Goal: Find specific page/section: Find specific page/section

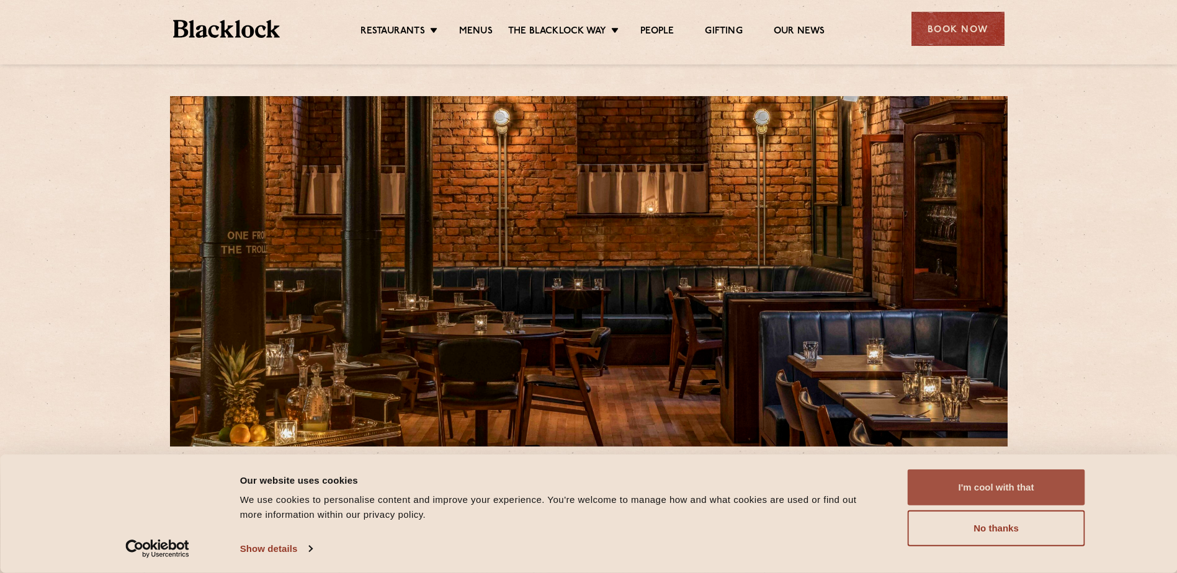
click at [961, 493] on button "I'm cool with that" at bounding box center [995, 488] width 177 height 36
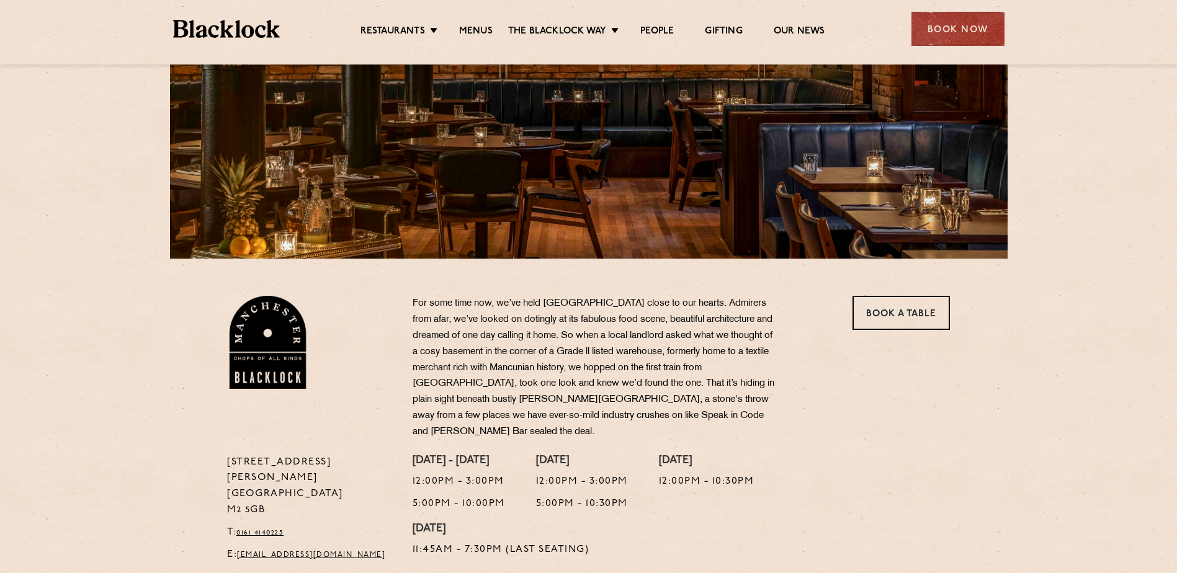
scroll to position [74, 0]
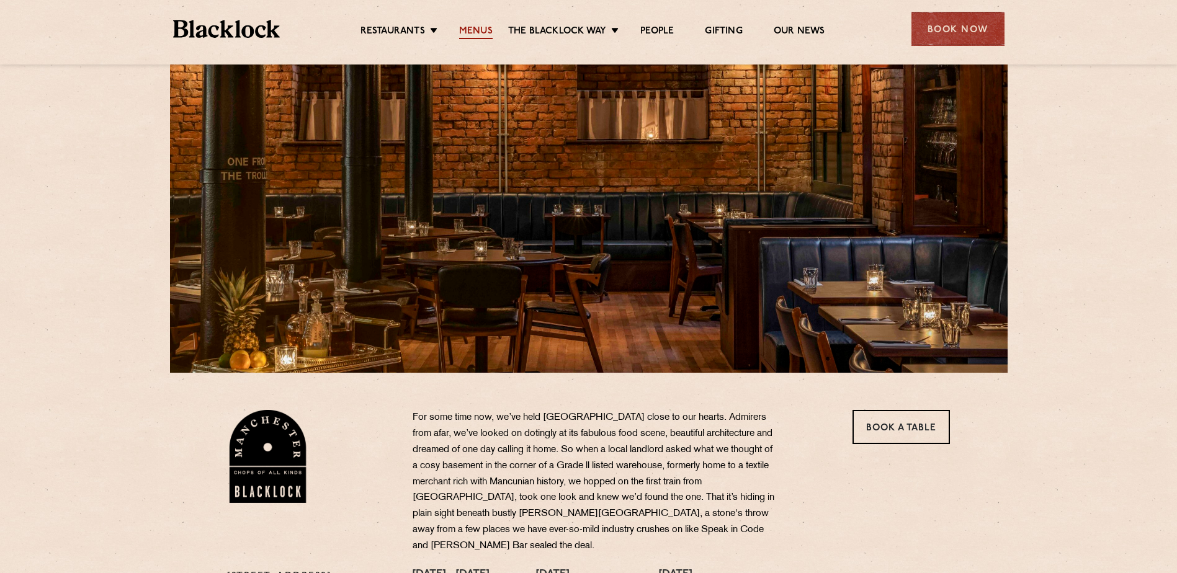
click at [483, 25] on link "Menus" at bounding box center [475, 32] width 33 height 14
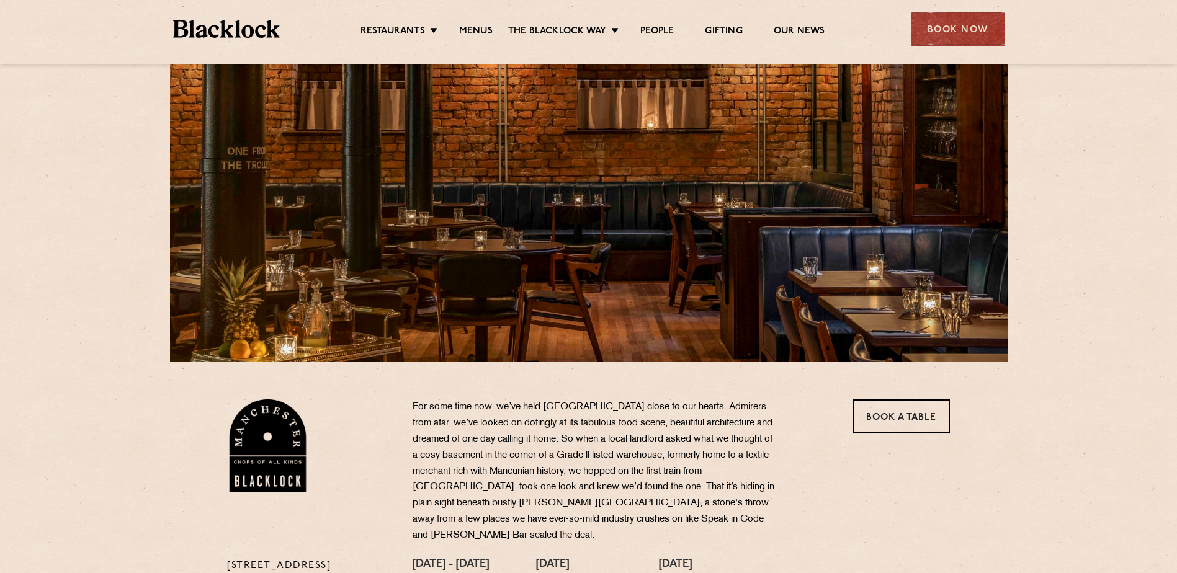
scroll to position [0, 0]
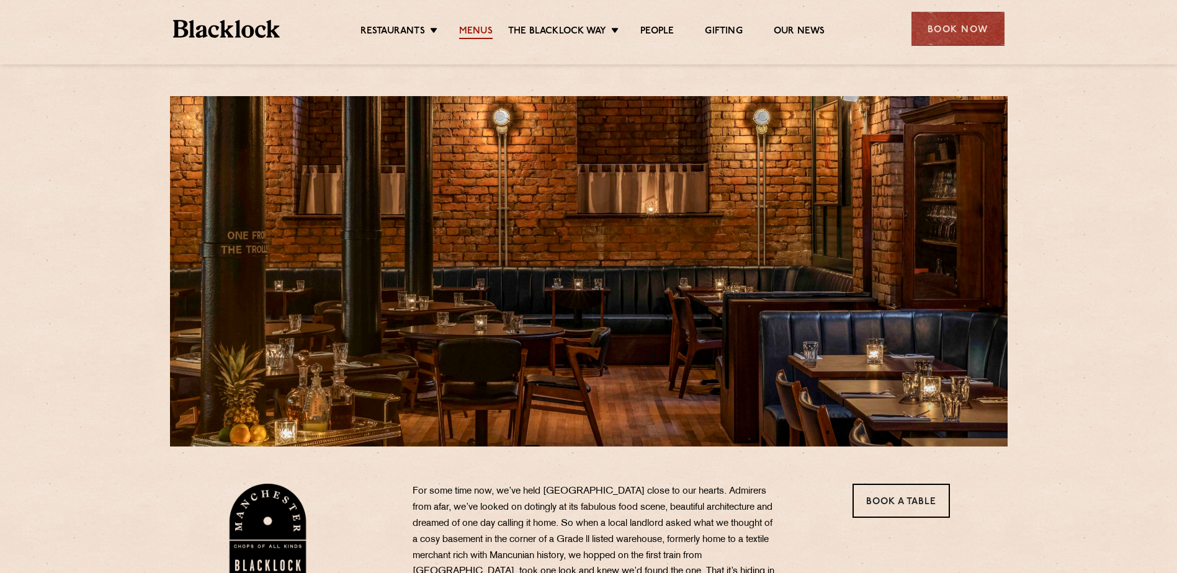
click at [481, 33] on link "Menus" at bounding box center [475, 32] width 33 height 14
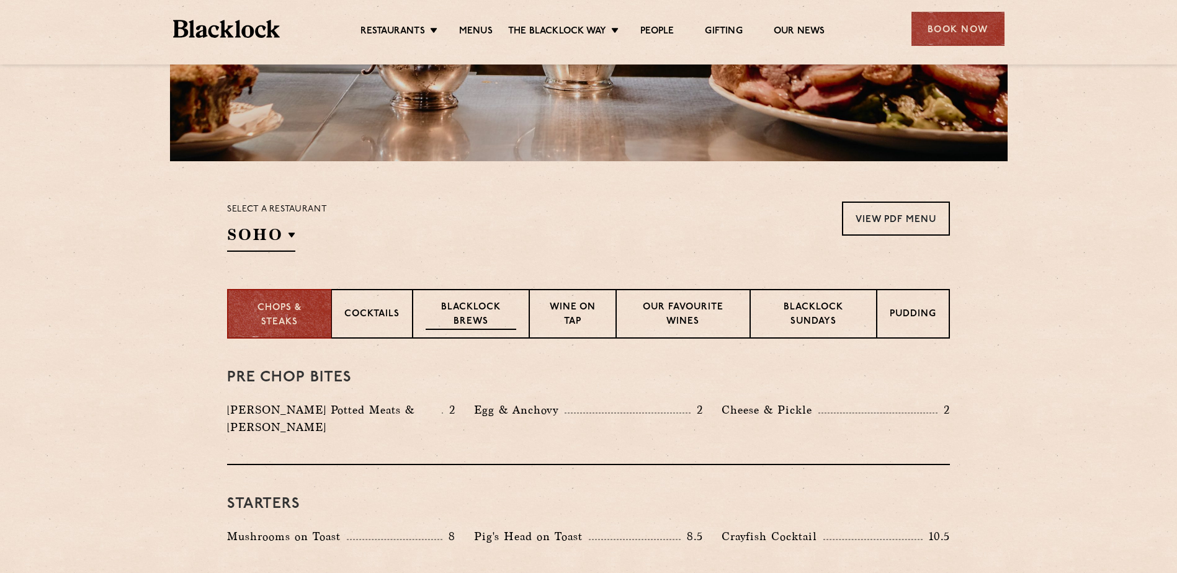
scroll to position [372, 0]
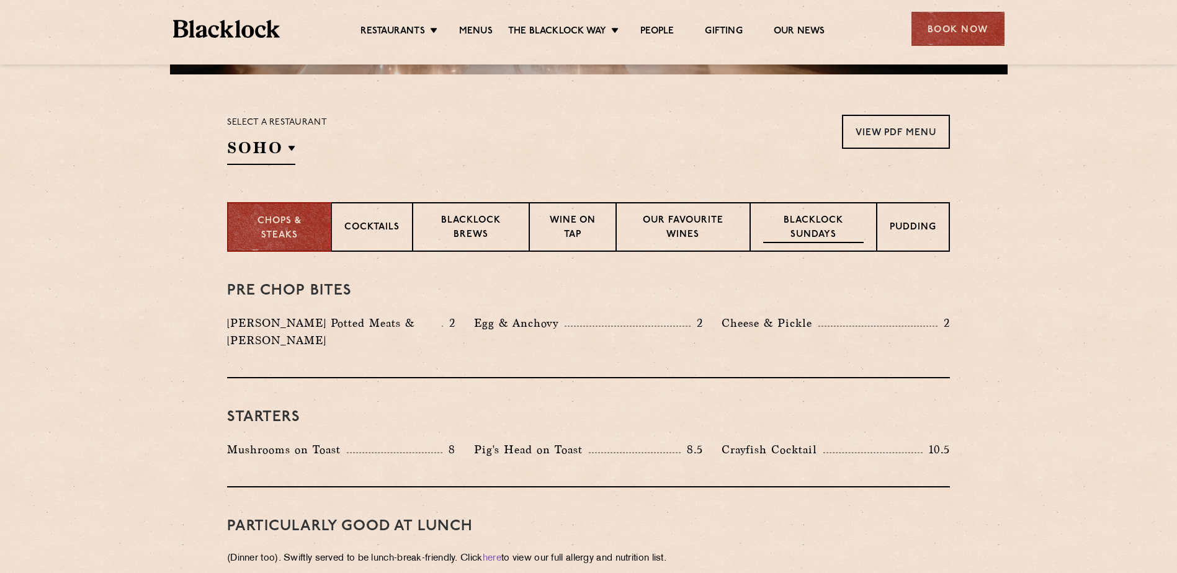
click at [838, 220] on p "Blacklock Sundays" at bounding box center [813, 228] width 100 height 29
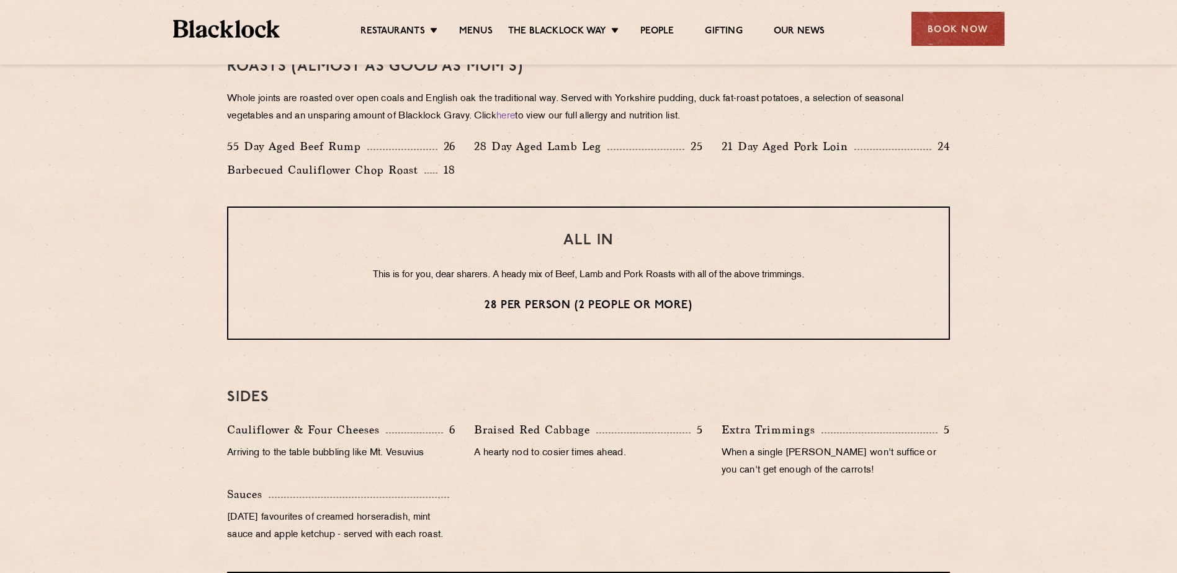
scroll to position [925, 0]
